Goal: Transaction & Acquisition: Purchase product/service

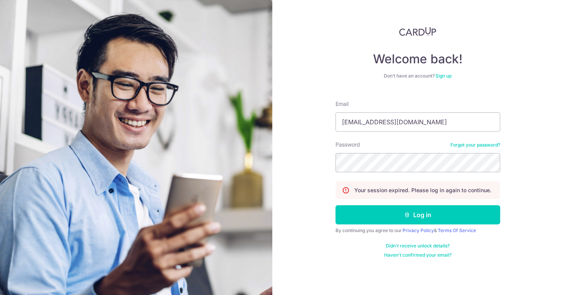
type input "[EMAIL_ADDRESS][DOMAIN_NAME]"
click at [418, 215] on button "Log in" at bounding box center [418, 214] width 165 height 19
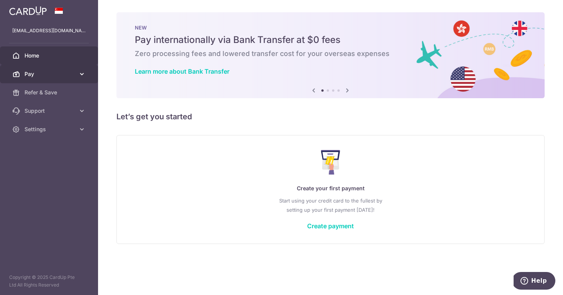
click at [60, 77] on span "Pay" at bounding box center [50, 74] width 51 height 8
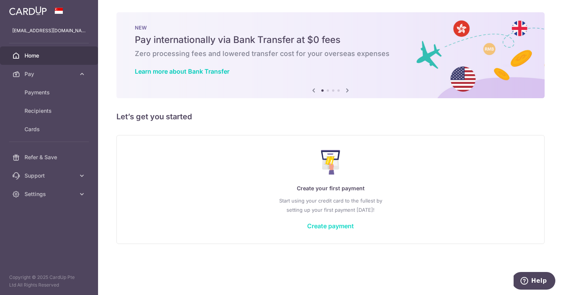
click at [308, 225] on link "Create payment" at bounding box center [330, 226] width 47 height 8
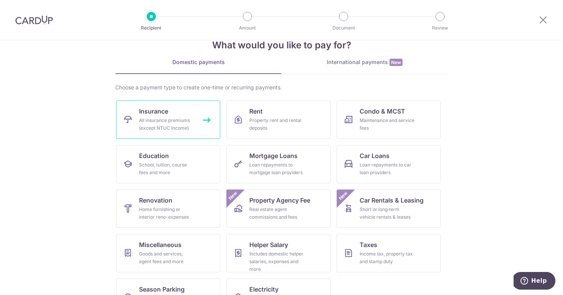
scroll to position [22, 0]
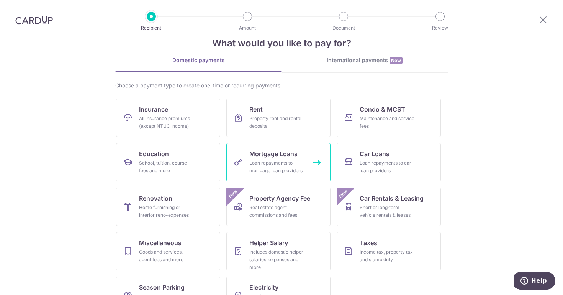
click at [262, 172] on div "Loan repayments to mortgage loan providers" at bounding box center [276, 166] width 55 height 15
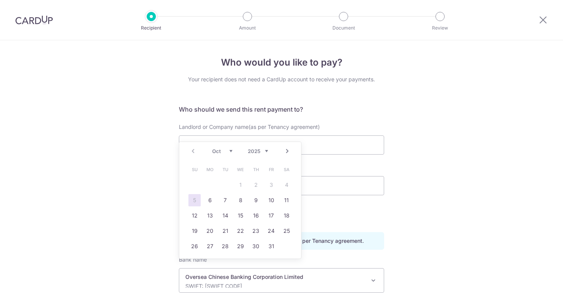
select select "12"
